Goal: Information Seeking & Learning: Check status

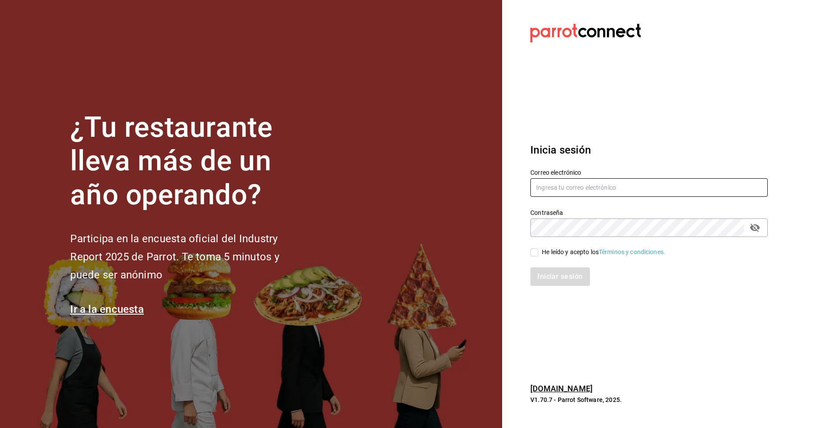
type input "tigre.masaryk@grupocosteno.com"
click at [537, 252] on input "He leído y acepto los Términos y condiciones." at bounding box center [534, 252] width 8 height 8
checkbox input "true"
click at [560, 282] on button "Iniciar sesión" at bounding box center [560, 276] width 60 height 19
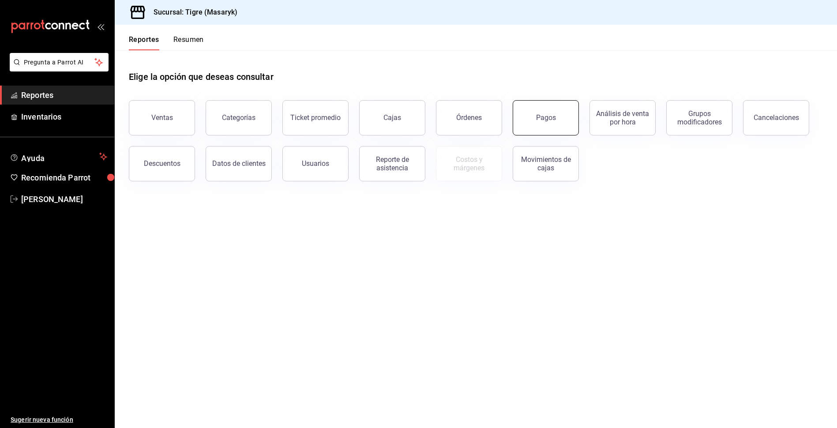
click at [550, 127] on button "Pagos" at bounding box center [545, 117] width 66 height 35
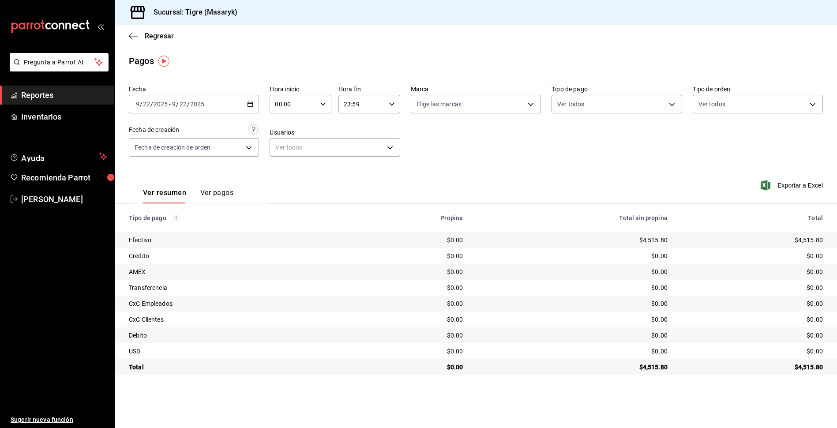
click at [322, 104] on \(Stroke\) "button" at bounding box center [322, 103] width 5 height 3
click at [282, 135] on span "13" at bounding box center [285, 137] width 17 height 7
click at [288, 153] on button "01" at bounding box center [284, 148] width 27 height 18
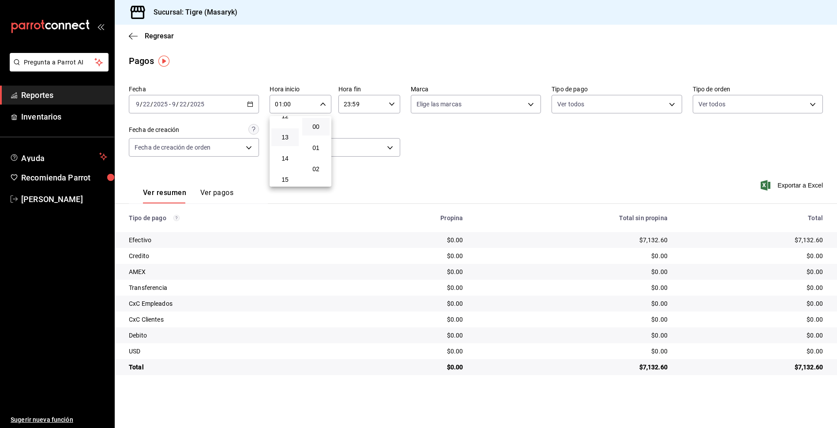
click at [292, 141] on button "13" at bounding box center [284, 137] width 27 height 18
type input "13:00"
click at [282, 105] on div at bounding box center [418, 214] width 837 height 428
click at [392, 102] on icon "button" at bounding box center [392, 104] width 6 height 6
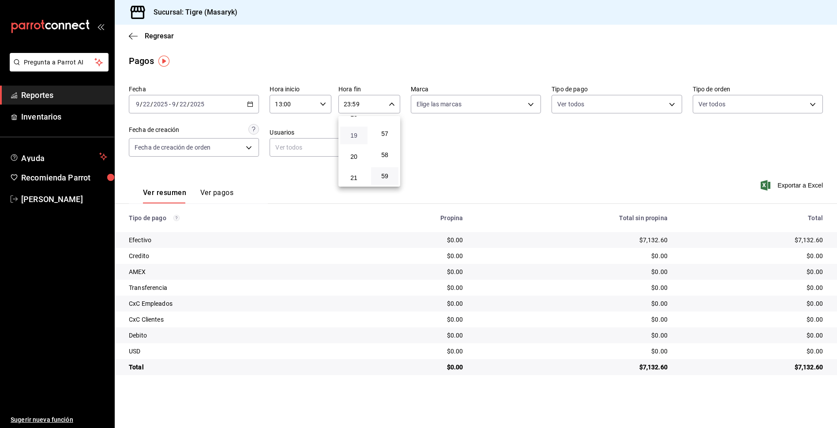
click at [357, 136] on span "19" at bounding box center [353, 135] width 17 height 7
type input "19:59"
click at [452, 137] on div at bounding box center [418, 214] width 837 height 428
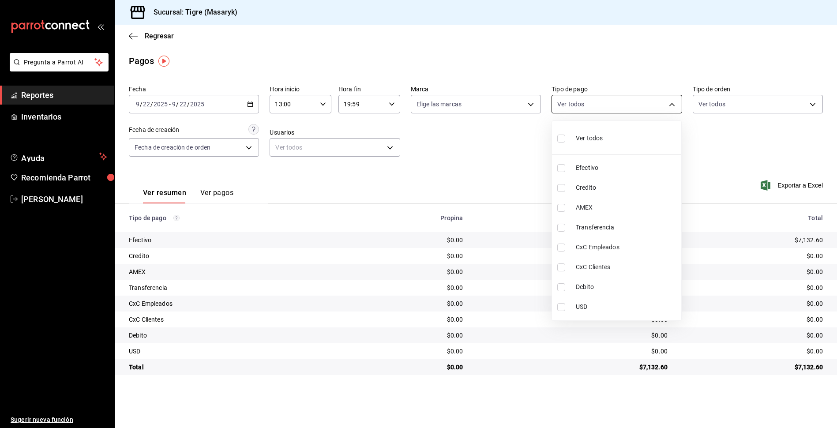
click at [672, 103] on body "Pregunta a Parrot AI Reportes Inventarios Ayuda Recomienda Parrot Tigre Masaryk…" at bounding box center [418, 214] width 837 height 428
click at [563, 138] on input "checkbox" at bounding box center [561, 139] width 8 height 8
checkbox input "true"
type input "68cfb1b9-f6b2-44be-9d19-cf144159f8e2,563f51c4-7c0d-43b6-837e-e895ac41548e,d9472…"
checkbox input "true"
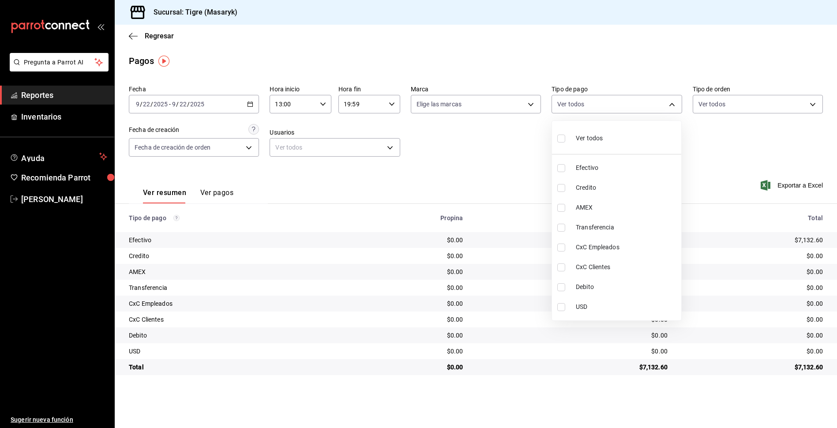
checkbox input "true"
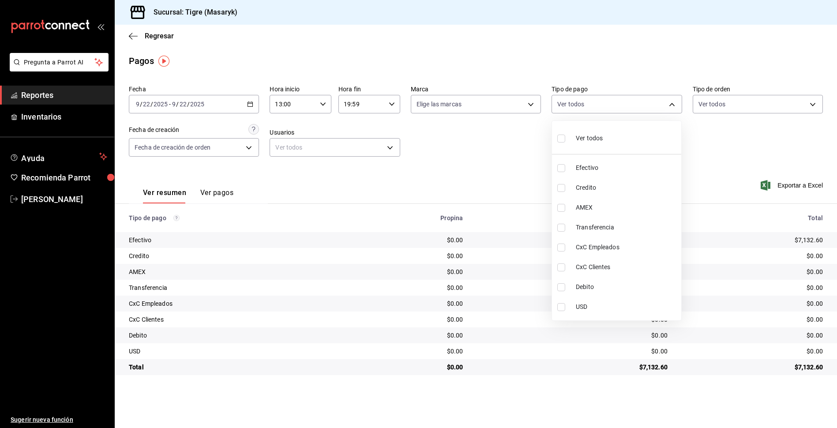
checkbox input "true"
click at [522, 164] on div at bounding box center [418, 214] width 837 height 428
click at [673, 103] on body "Pregunta a Parrot AI Reportes Inventarios Ayuda Recomienda Parrot Tigre [PERSON…" at bounding box center [418, 214] width 837 height 428
click at [561, 141] on input "checkbox" at bounding box center [561, 139] width 8 height 8
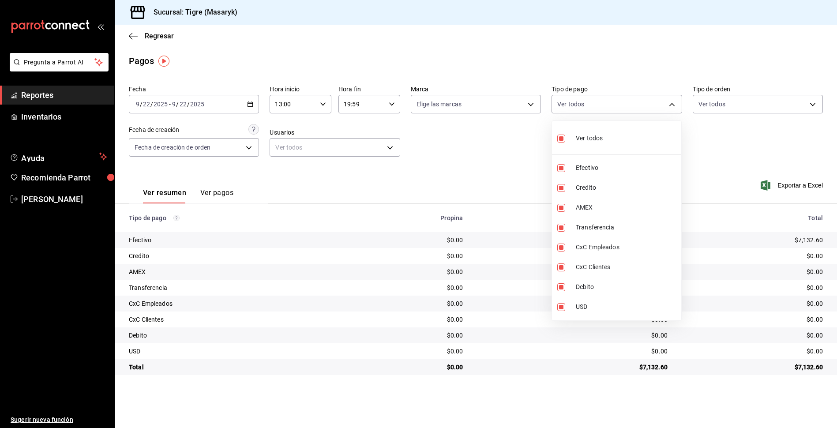
checkbox input "false"
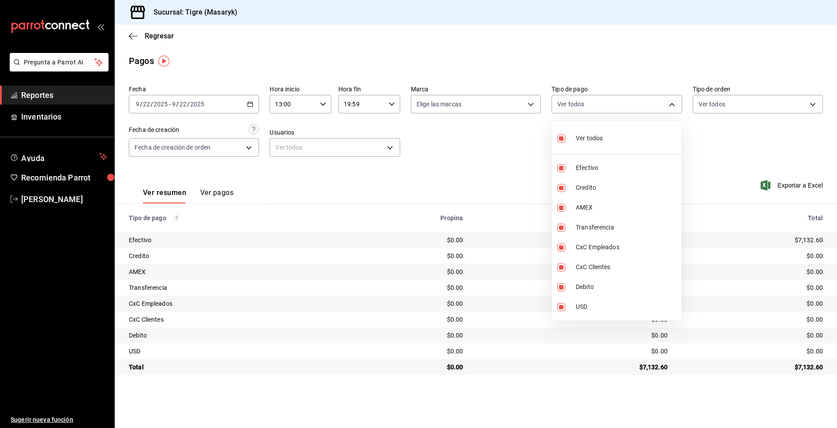
checkbox input "false"
click at [560, 186] on input "checkbox" at bounding box center [561, 188] width 8 height 8
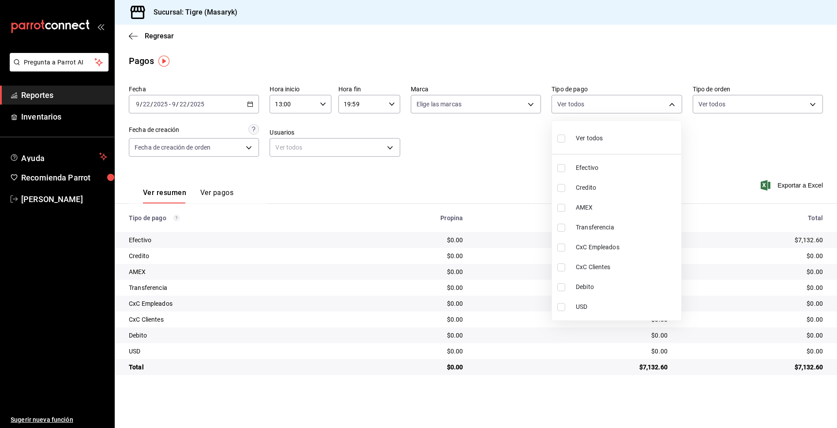
checkbox input "true"
type input "563f51c4-7c0d-43b6-837e-e895ac41548e"
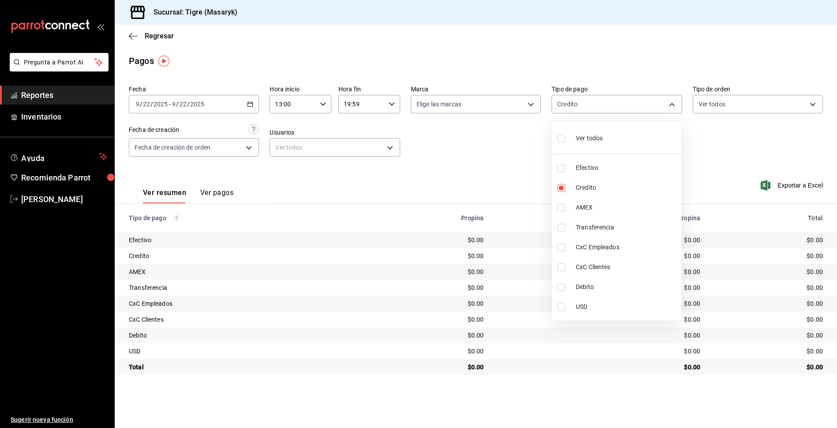
click at [562, 287] on input "checkbox" at bounding box center [561, 287] width 8 height 8
checkbox input "true"
type input "563f51c4-7c0d-43b6-837e-e895ac41548e,a8f1af16-94e3-41ee-854d-4aaa38aa7ebf"
click at [497, 189] on div at bounding box center [418, 214] width 837 height 428
click at [674, 102] on body "Pregunta a Parrot AI Reportes Inventarios Ayuda Recomienda Parrot Tigre [PERSON…" at bounding box center [418, 214] width 837 height 428
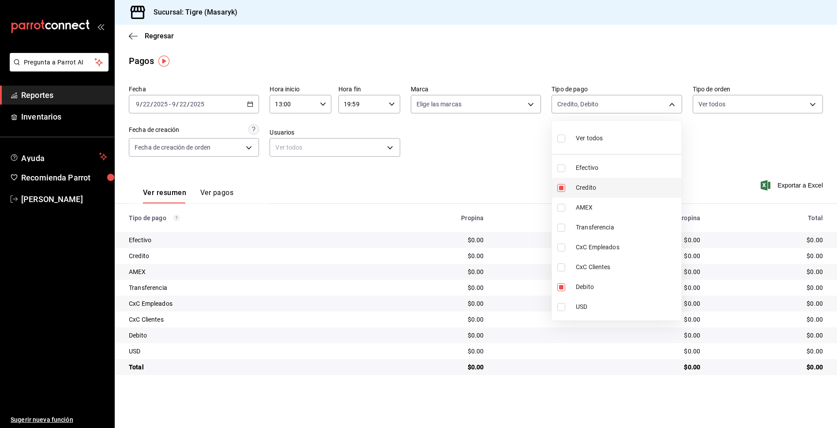
click at [559, 188] on input "checkbox" at bounding box center [561, 188] width 8 height 8
checkbox input "false"
type input "a8f1af16-94e3-41ee-854d-4aaa38aa7ebf"
click at [559, 188] on input "checkbox" at bounding box center [561, 188] width 8 height 8
checkbox input "true"
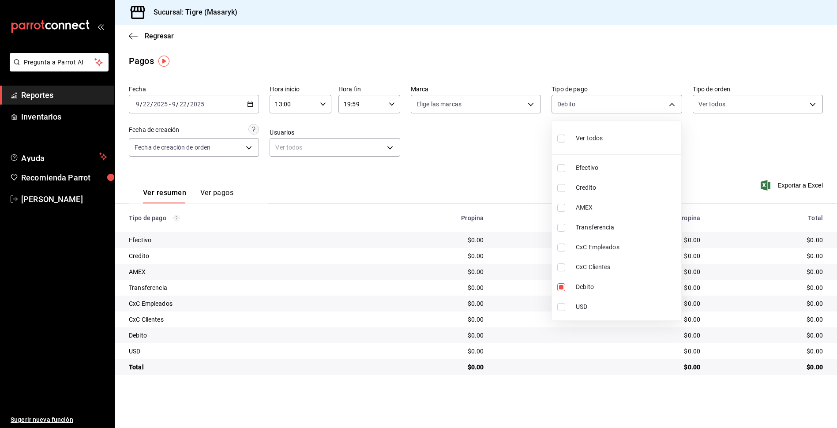
type input "a8f1af16-94e3-41ee-854d-4aaa38aa7ebf,563f51c4-7c0d-43b6-837e-e895ac41548e"
click at [558, 289] on input "checkbox" at bounding box center [561, 287] width 8 height 8
checkbox input "false"
type input "563f51c4-7c0d-43b6-837e-e895ac41548e"
click at [565, 286] on input "checkbox" at bounding box center [561, 287] width 8 height 8
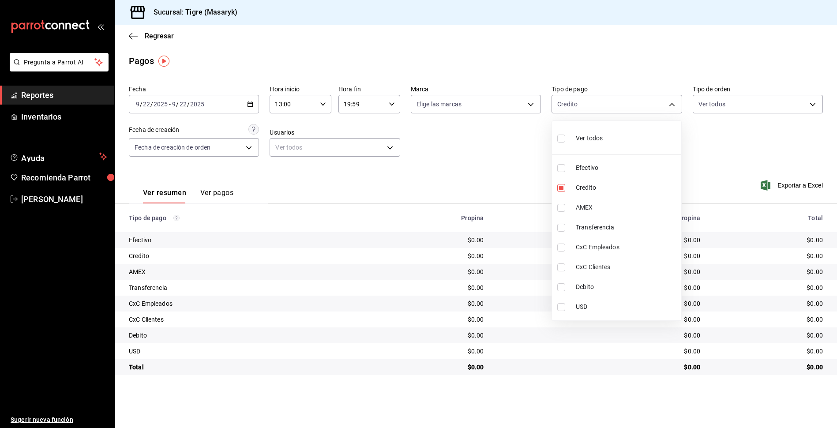
checkbox input "true"
type input "563f51c4-7c0d-43b6-837e-e895ac41548e,a8f1af16-94e3-41ee-854d-4aaa38aa7ebf"
click at [530, 177] on div at bounding box center [418, 214] width 837 height 428
click at [675, 103] on body "Pregunta a Parrot AI Reportes Inventarios Ayuda Recomienda Parrot Tigre [PERSON…" at bounding box center [418, 214] width 837 height 428
click at [562, 135] on input "checkbox" at bounding box center [561, 139] width 8 height 8
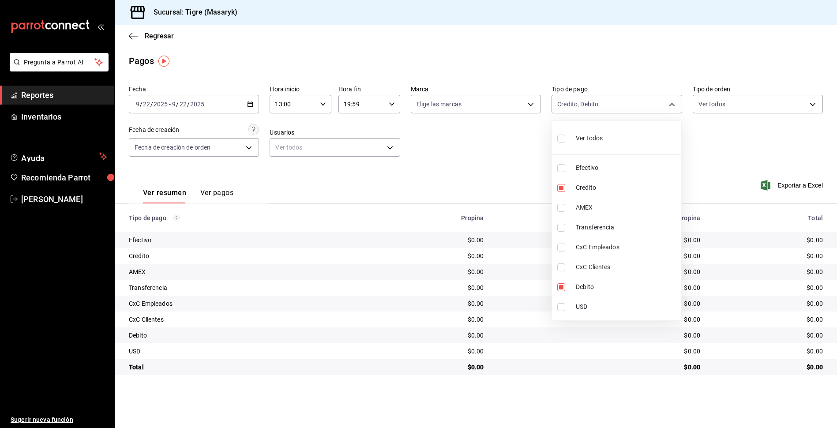
checkbox input "true"
type input "68cfb1b9-f6b2-44be-9d19-cf144159f8e2,563f51c4-7c0d-43b6-837e-e895ac41548e,d9472…"
checkbox input "true"
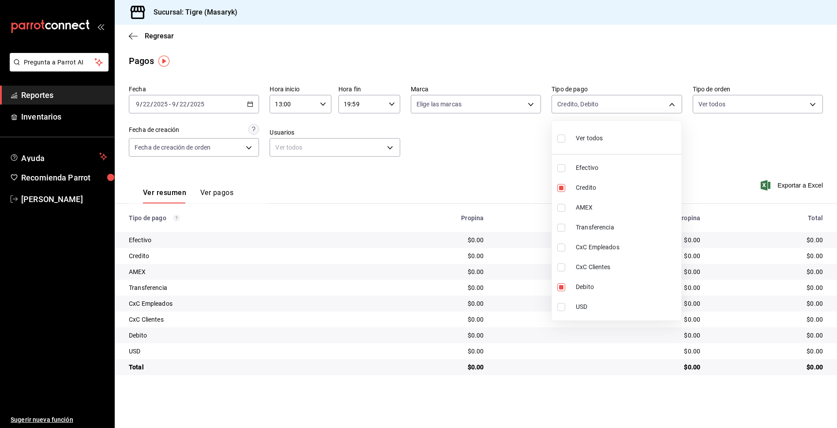
checkbox input "true"
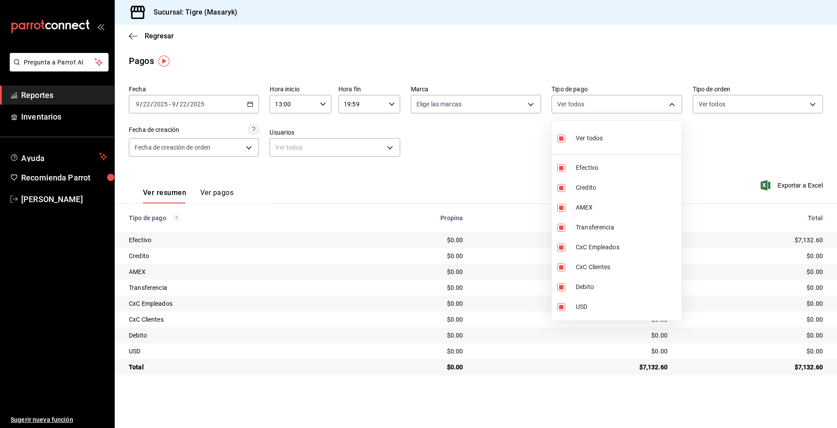
click at [537, 215] on div at bounding box center [418, 214] width 837 height 428
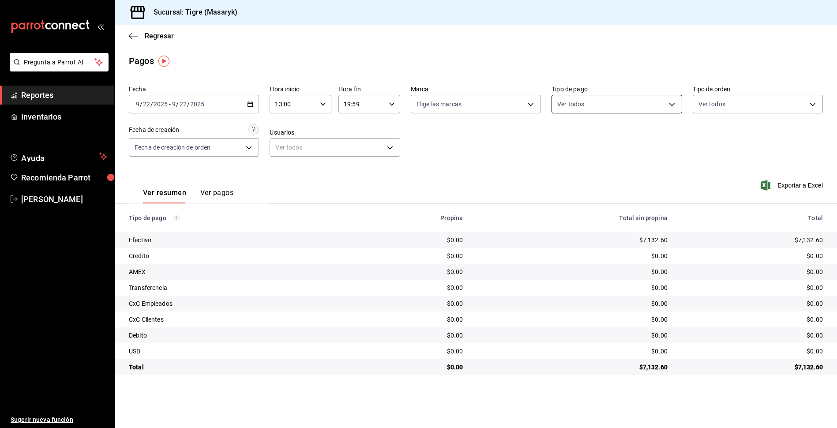
click at [663, 104] on body "Pregunta a Parrot AI Reportes Inventarios Ayuda Recomienda Parrot Tigre [PERSON…" at bounding box center [418, 214] width 837 height 428
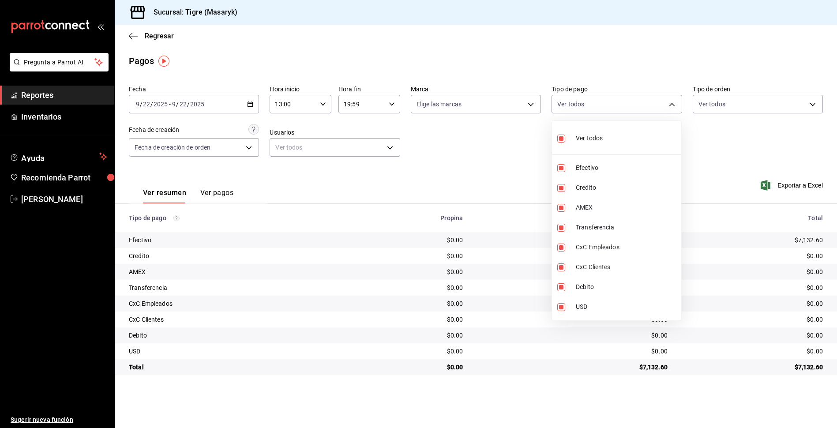
click at [564, 140] on input "checkbox" at bounding box center [561, 139] width 8 height 8
checkbox input "false"
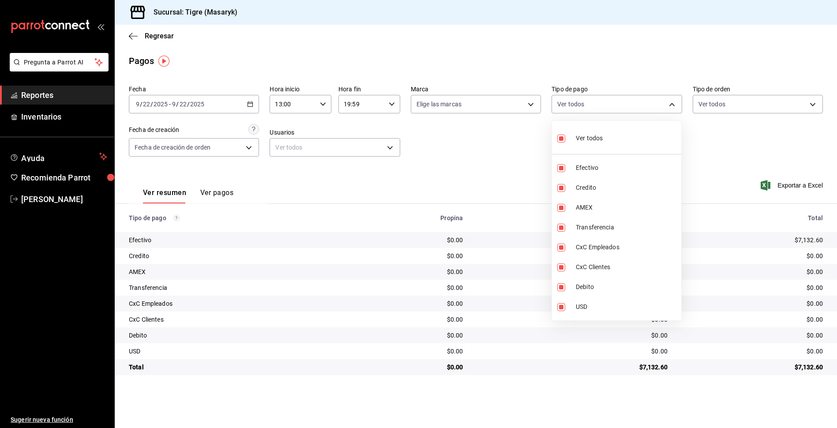
checkbox input "false"
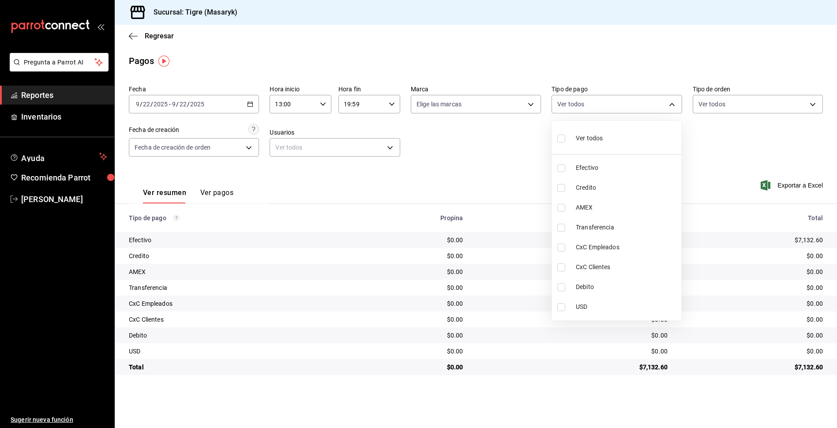
click at [560, 174] on li "Efectivo" at bounding box center [616, 168] width 129 height 20
type input "68cfb1b9-f6b2-44be-9d19-cf144159f8e2"
checkbox input "true"
click at [496, 194] on div at bounding box center [418, 214] width 837 height 428
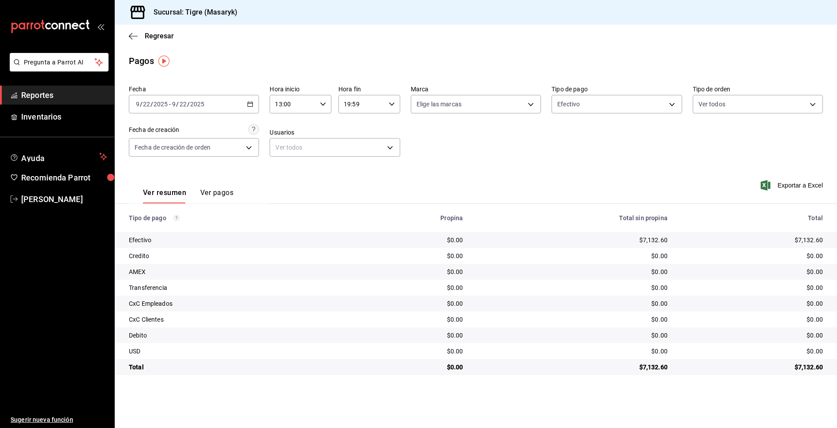
click at [578, 188] on div "Ver resumen Ver pagos Exportar a Excel" at bounding box center [476, 190] width 722 height 47
